Goal: Browse casually: Explore the website without a specific task or goal

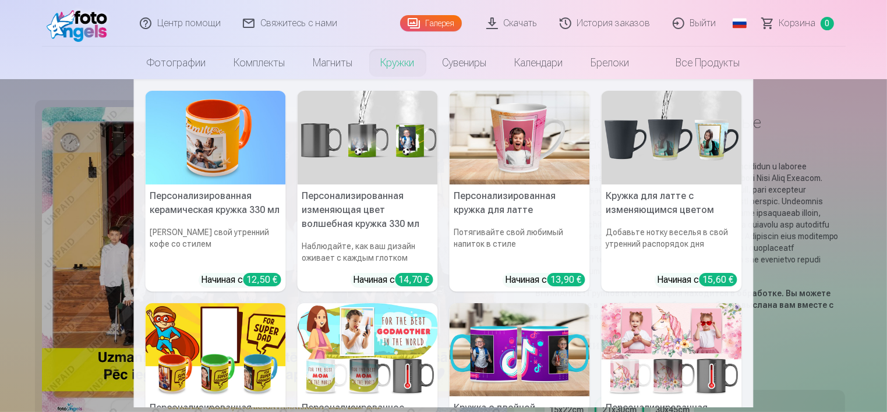
click at [393, 65] on link "Кружки" at bounding box center [398, 63] width 62 height 33
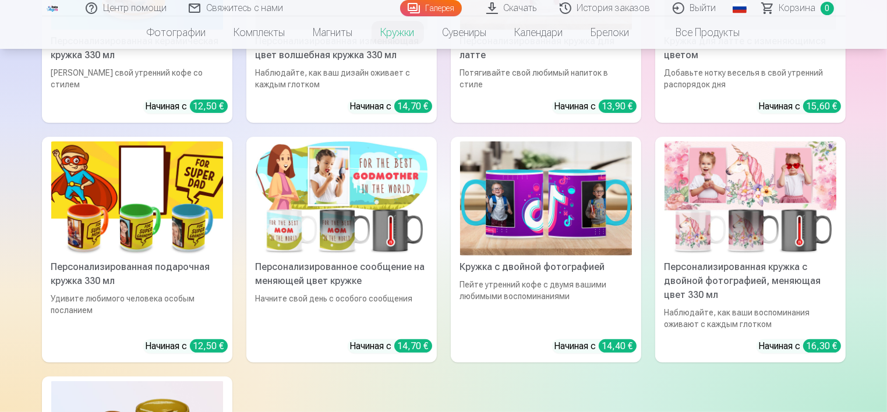
scroll to position [350, 0]
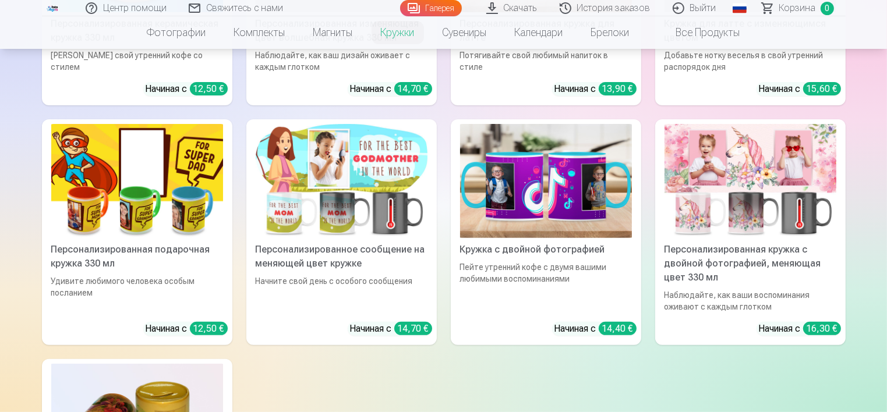
click at [734, 202] on img at bounding box center [751, 181] width 172 height 115
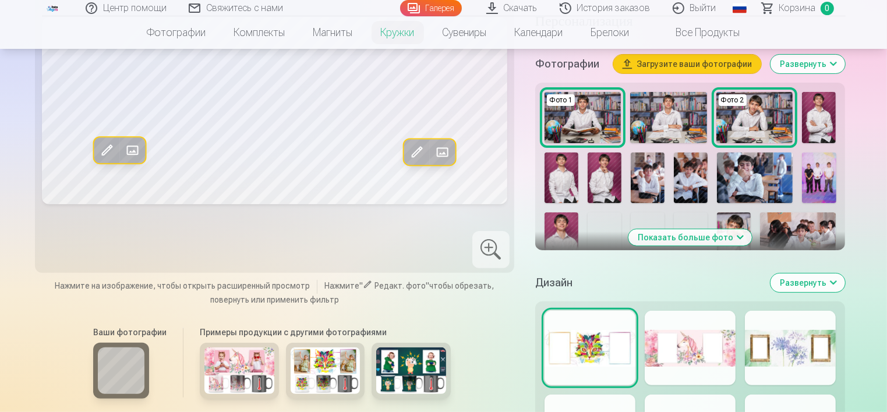
scroll to position [291, 0]
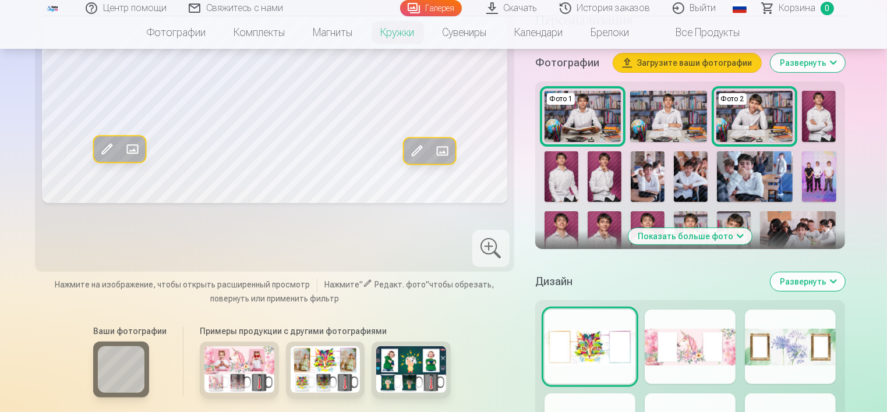
click at [242, 387] on img at bounding box center [239, 370] width 70 height 47
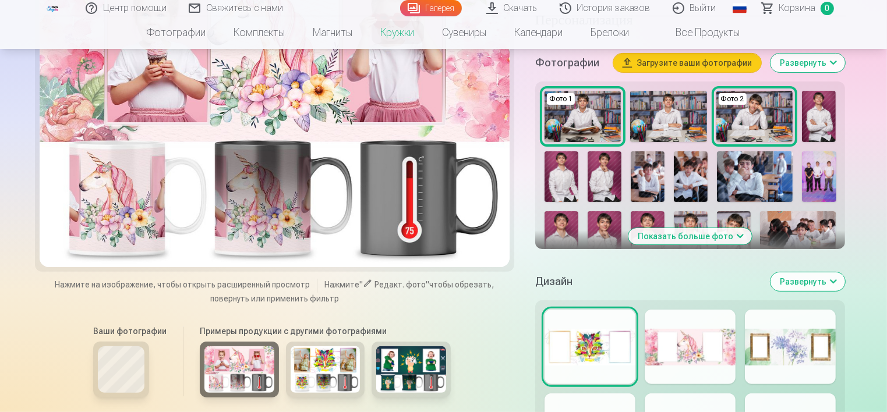
click at [337, 385] on img at bounding box center [326, 370] width 70 height 47
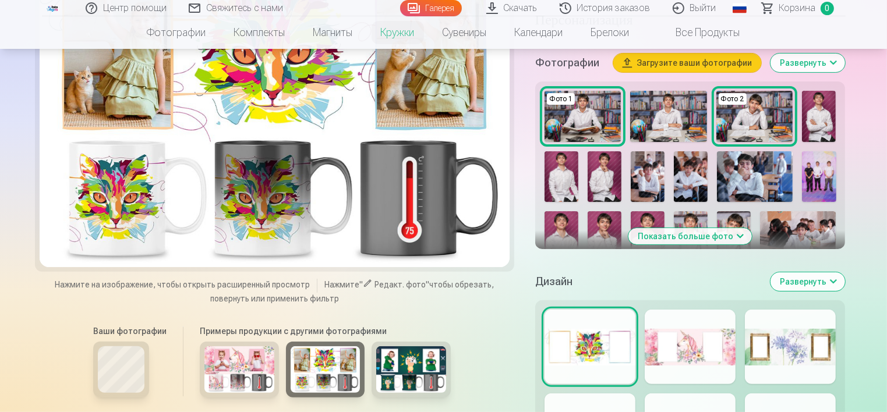
click at [386, 376] on img at bounding box center [411, 370] width 70 height 47
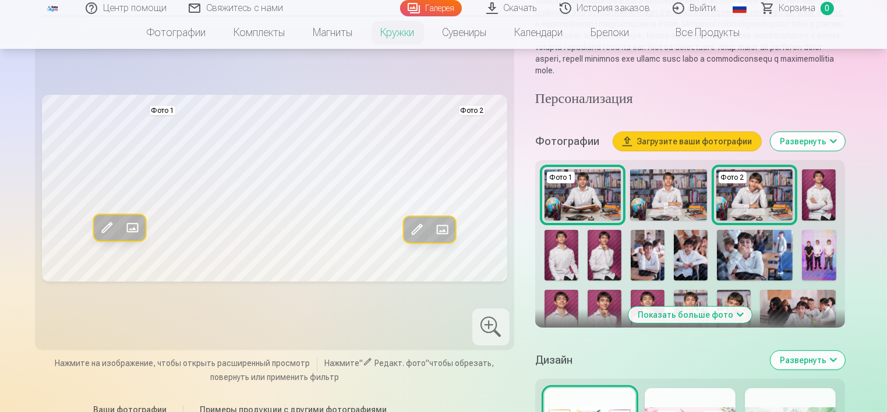
scroll to position [233, 0]
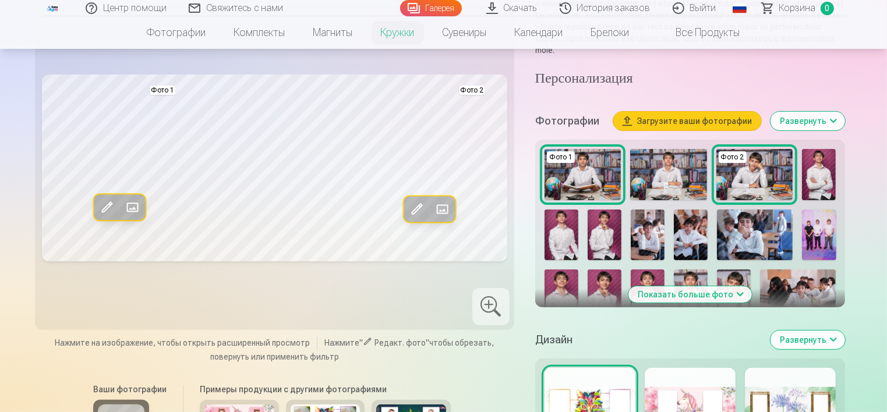
click at [441, 218] on span at bounding box center [442, 209] width 19 height 19
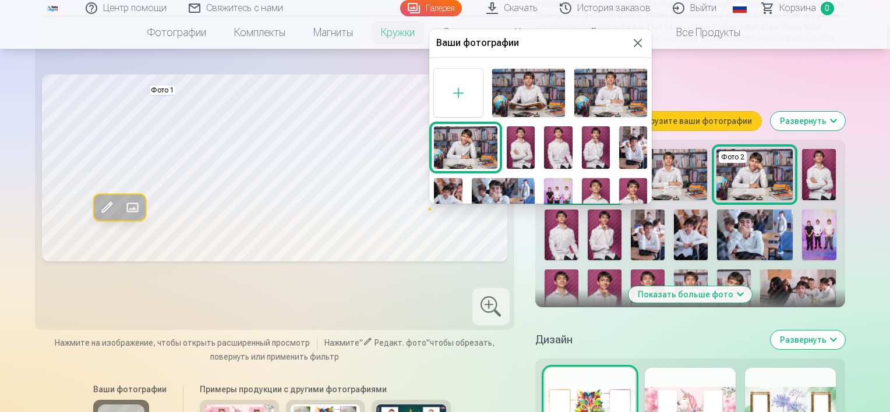
click at [344, 310] on div at bounding box center [445, 206] width 890 height 412
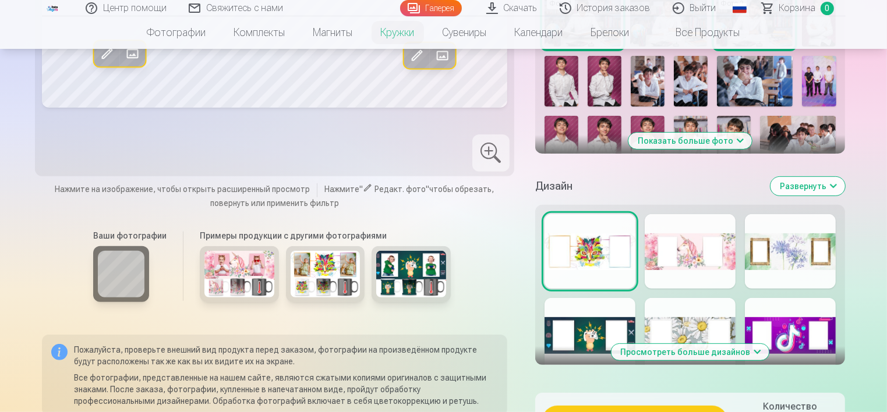
scroll to position [408, 0]
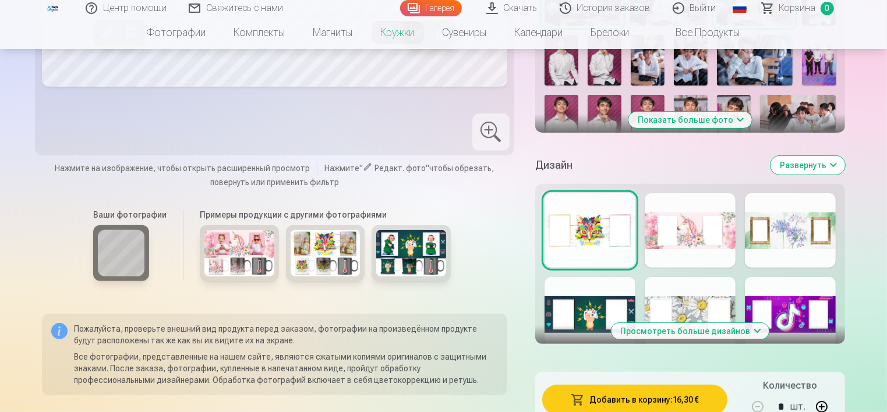
click at [704, 340] on button "Просмотреть больше дизайнов" at bounding box center [691, 331] width 158 height 16
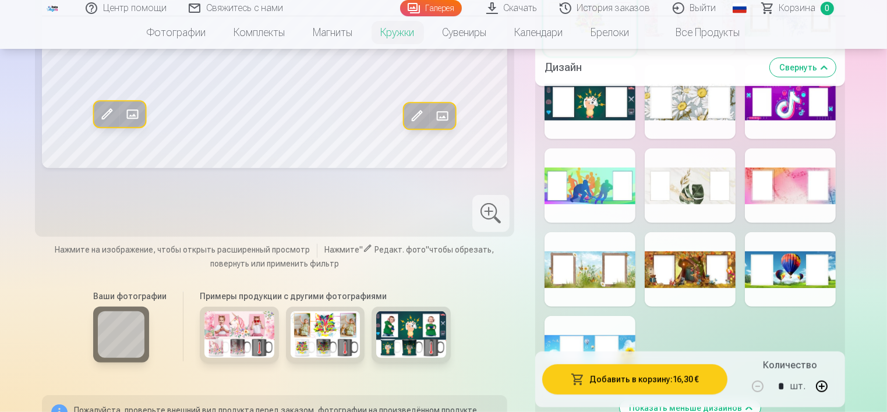
scroll to position [641, 0]
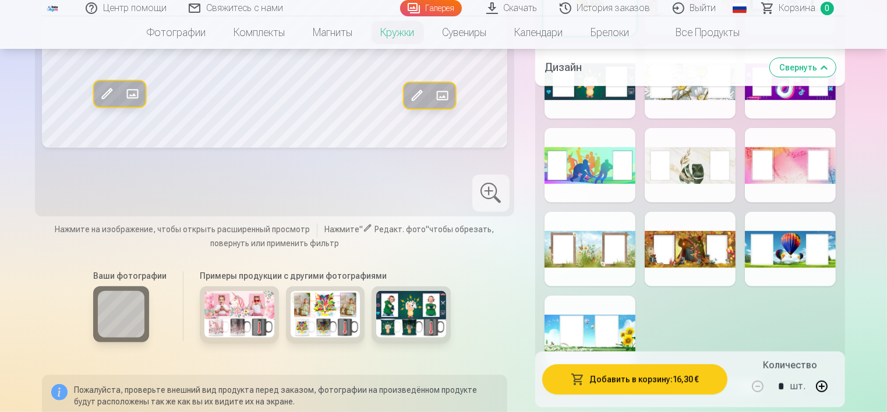
click at [713, 265] on div at bounding box center [690, 249] width 91 height 75
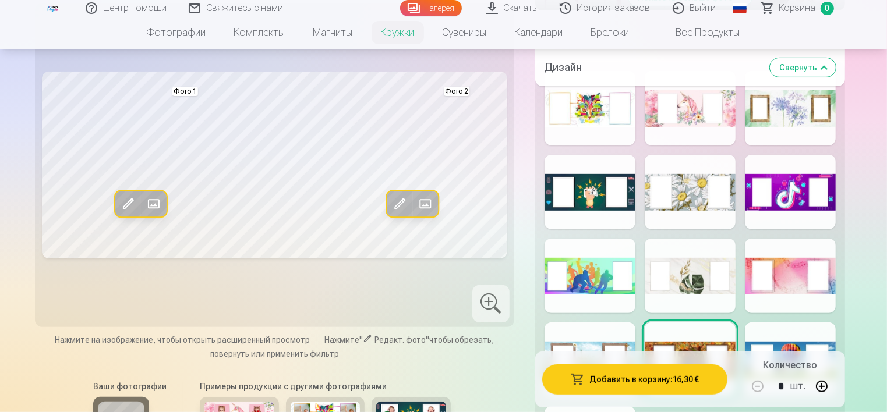
scroll to position [524, 0]
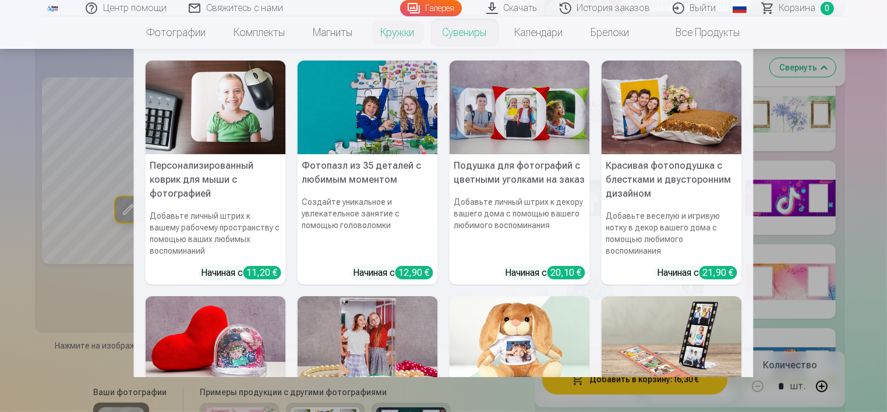
click at [477, 36] on link "Сувениры" at bounding box center [465, 32] width 72 height 33
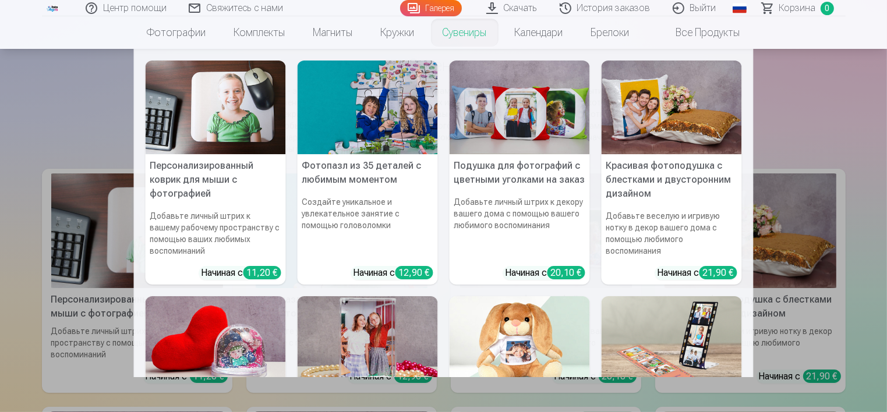
scroll to position [58, 0]
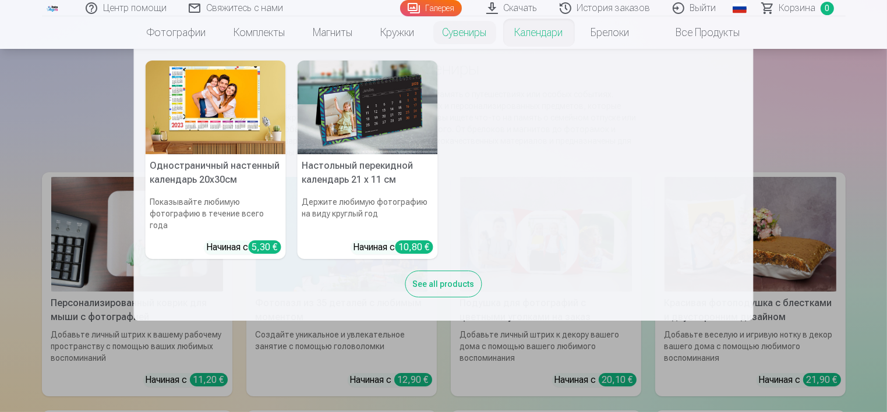
click at [543, 35] on link "Календари" at bounding box center [539, 32] width 76 height 33
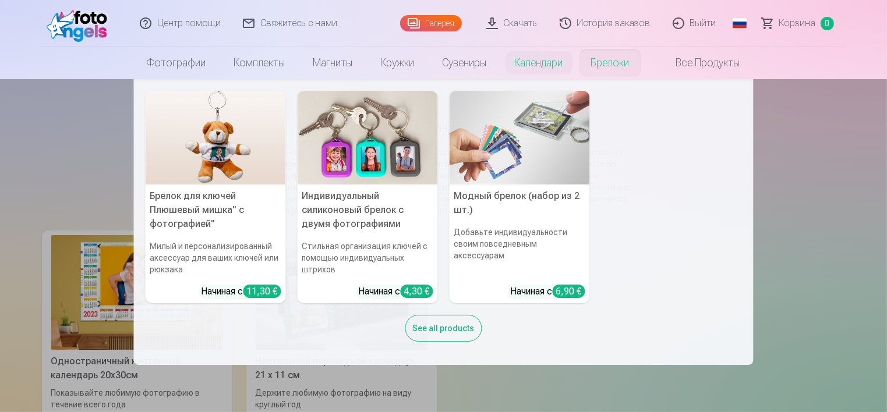
click at [625, 58] on link "Брелоки" at bounding box center [610, 63] width 66 height 33
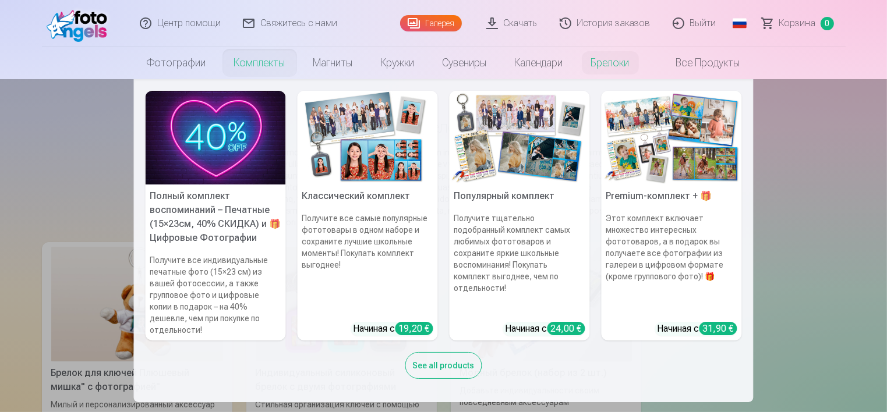
click at [255, 65] on link "Комплекты" at bounding box center [259, 63] width 79 height 33
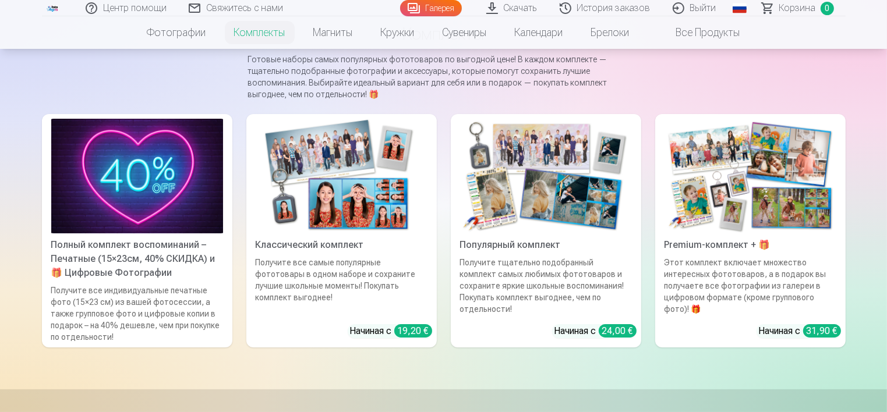
scroll to position [117, 0]
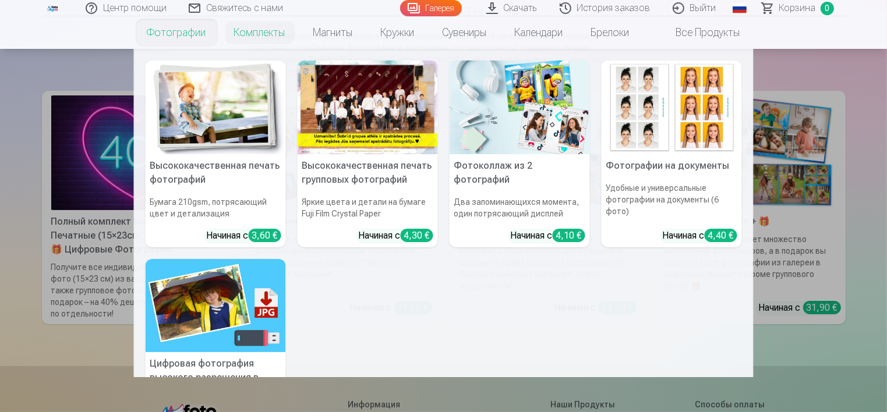
click at [177, 37] on link "Фотографии" at bounding box center [176, 32] width 87 height 33
